Goal: Task Accomplishment & Management: Use online tool/utility

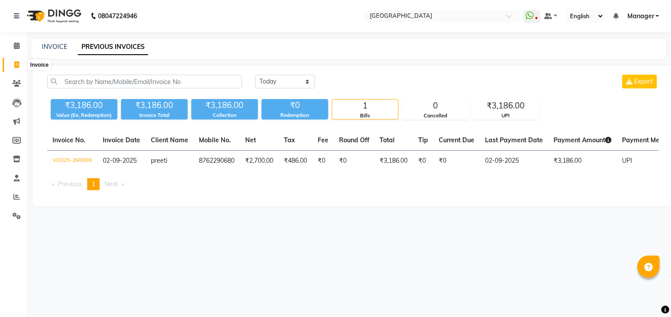
click at [14, 64] on icon at bounding box center [16, 64] width 5 height 7
select select "service"
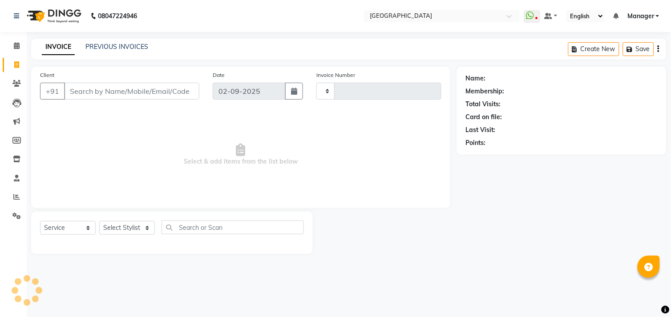
type input "0996"
select select "7871"
click at [134, 229] on select "Select Stylist" at bounding box center [127, 228] width 56 height 14
select select "70686"
click at [99, 222] on select "Select Stylist [PERSON_NAME] [PERSON_NAME] Manager [PERSON_NAME] [PERSON_NAME] …" at bounding box center [127, 228] width 56 height 14
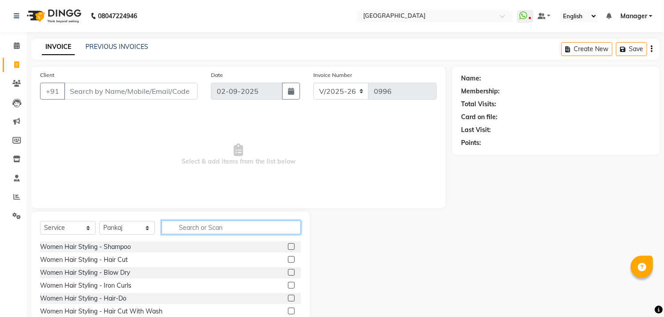
click at [185, 227] on input "text" at bounding box center [231, 228] width 139 height 14
type input "hair"
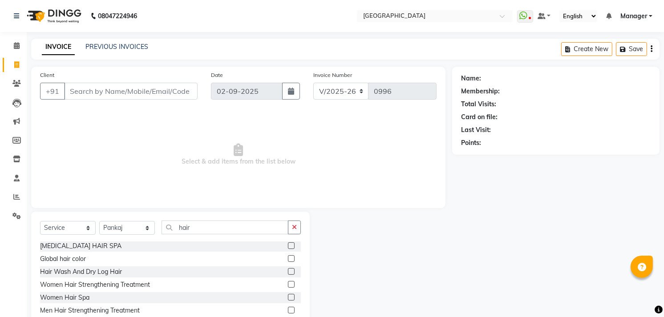
click at [288, 272] on label at bounding box center [291, 271] width 7 height 7
click at [288, 272] on input "checkbox" at bounding box center [291, 272] width 6 height 6
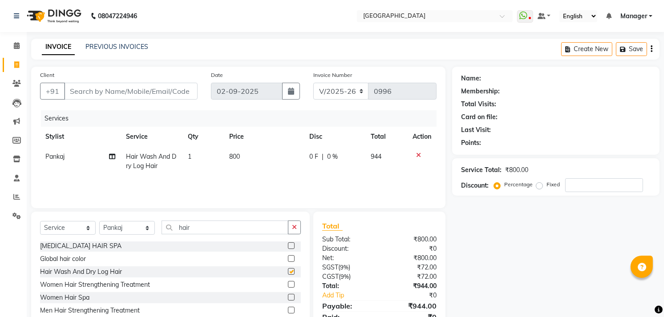
checkbox input "false"
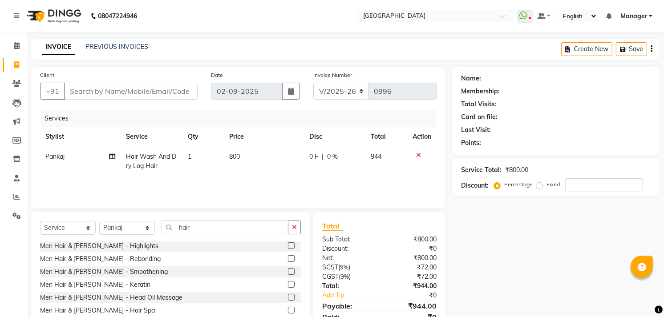
scroll to position [39, 0]
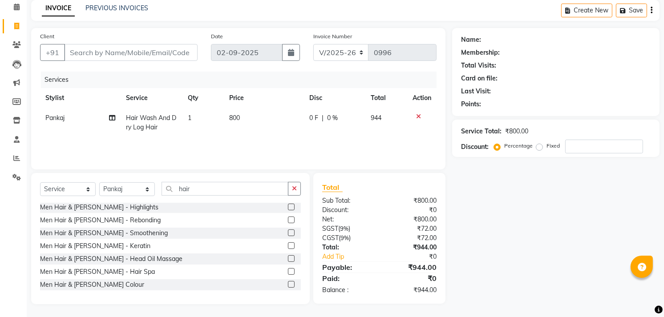
click at [239, 116] on span "800" at bounding box center [234, 118] width 11 height 8
select select "70686"
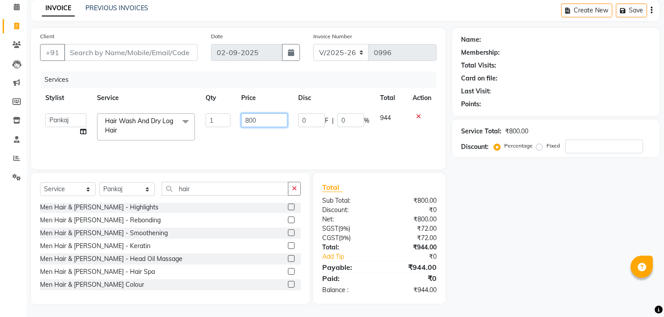
click at [260, 116] on input "800" at bounding box center [264, 121] width 46 height 14
type input "8"
type input "600"
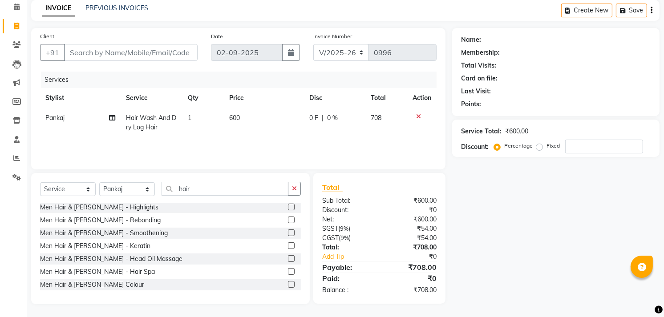
click at [498, 259] on div "Name: Membership: Total Visits: Card on file: Last Visit: Points: Service Total…" at bounding box center [559, 166] width 214 height 276
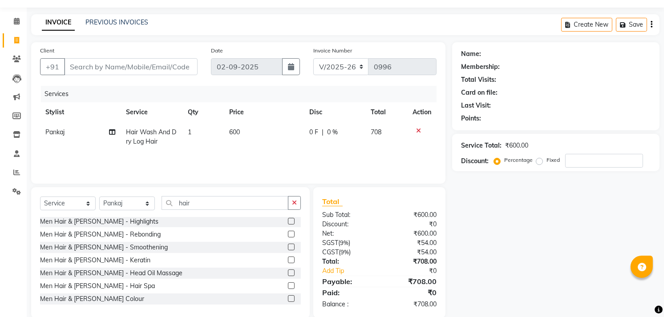
scroll to position [0, 0]
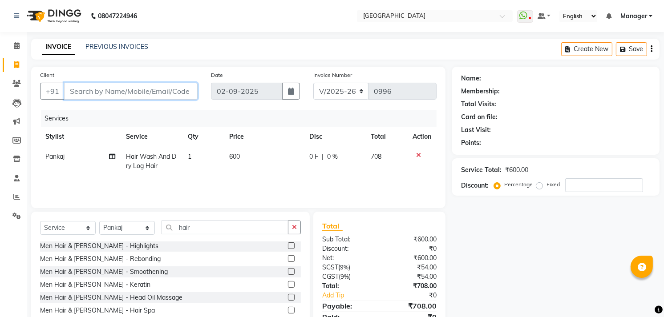
click at [152, 88] on input "Client" at bounding box center [131, 91] width 134 height 17
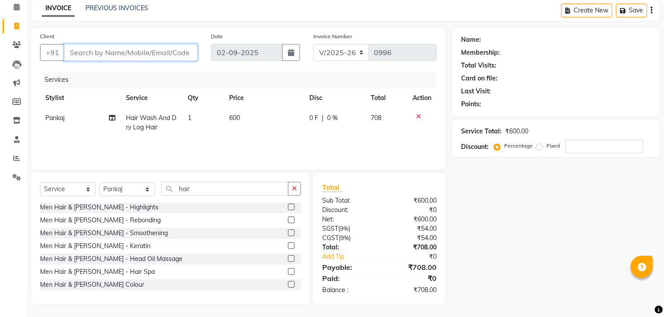
type input "d"
type input "0"
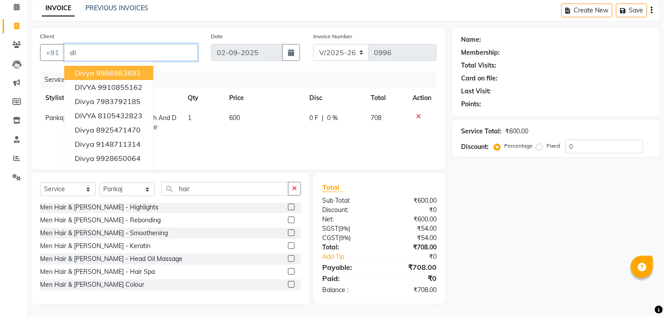
type input "d"
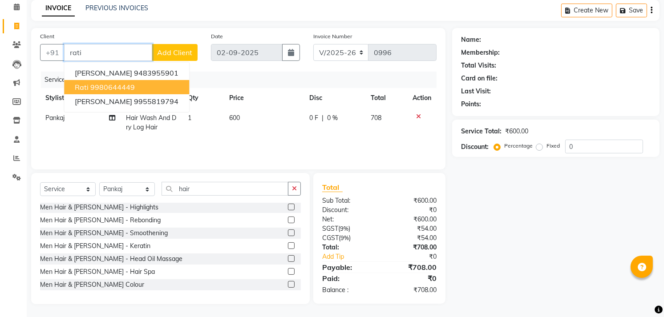
click at [102, 80] on button "rati 9980644449" at bounding box center [126, 87] width 125 height 14
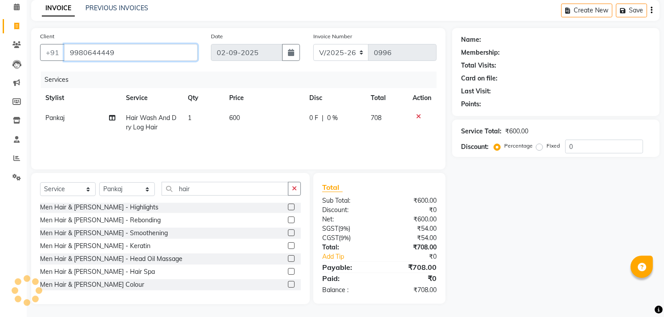
type input "9980644449"
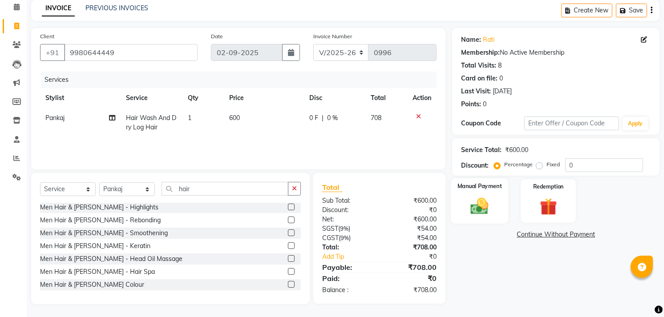
click at [479, 205] on img at bounding box center [480, 206] width 29 height 20
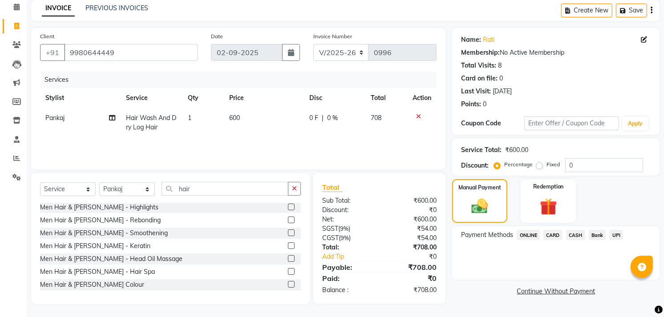
click at [579, 238] on span "CASH" at bounding box center [575, 235] width 19 height 10
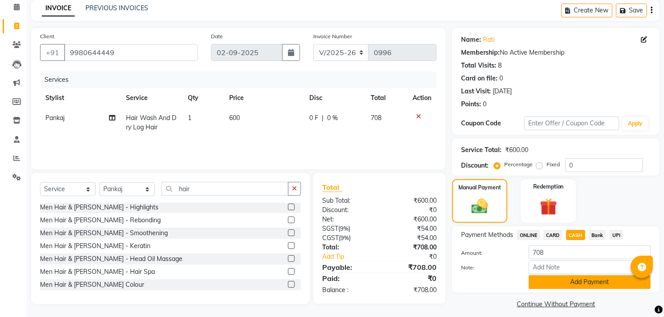
click at [573, 284] on button "Add Payment" at bounding box center [590, 283] width 122 height 14
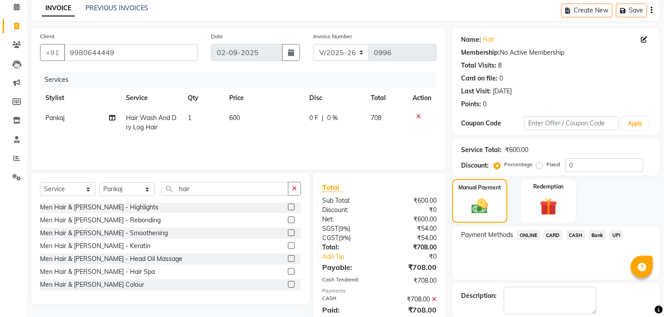
scroll to position [83, 0]
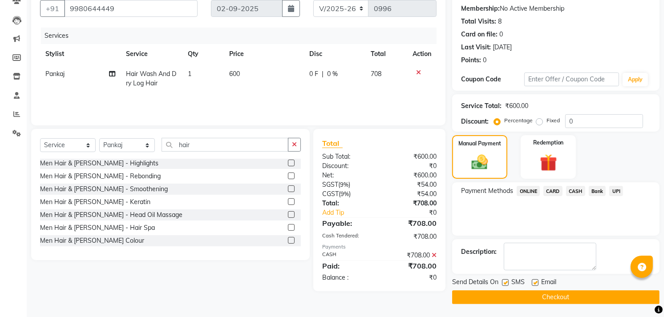
click at [569, 302] on button "Checkout" at bounding box center [555, 298] width 207 height 14
